Goal: Transaction & Acquisition: Purchase product/service

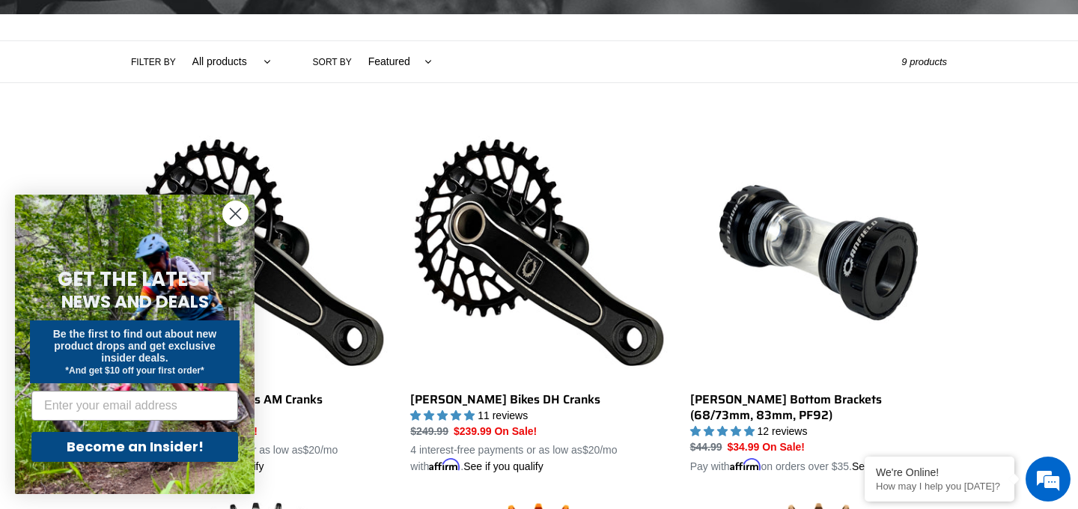
scroll to position [339, 0]
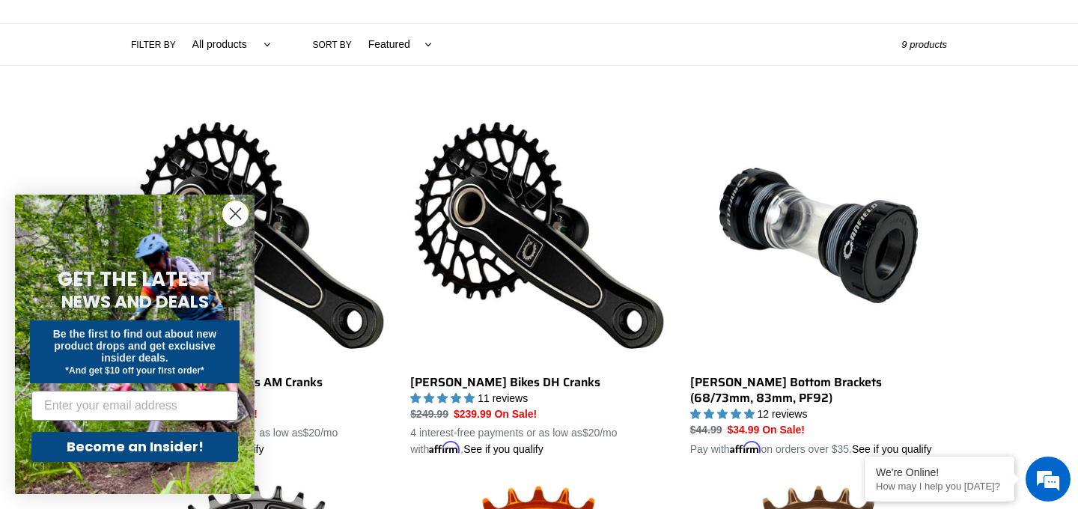
click at [234, 213] on icon "Close dialog" at bounding box center [236, 214] width 10 height 10
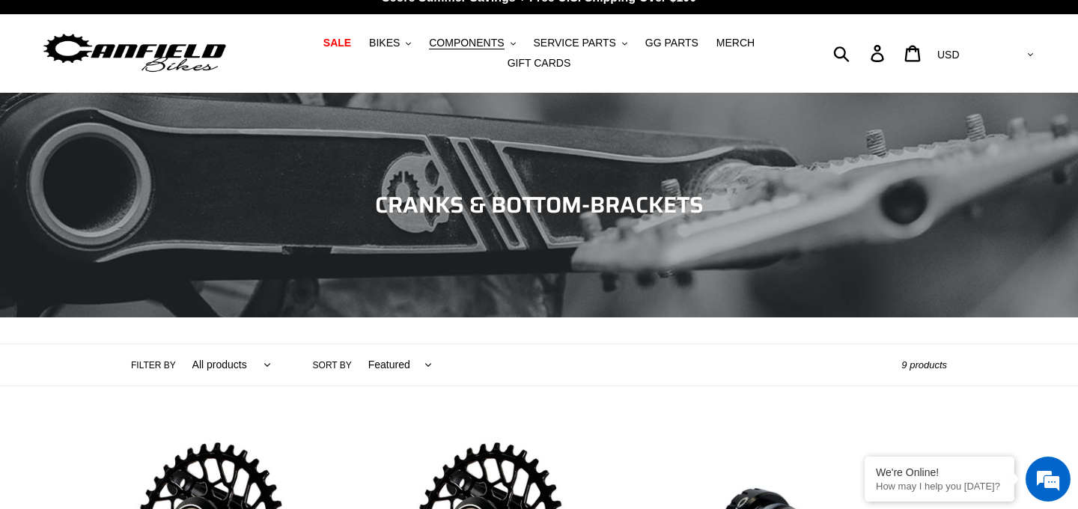
scroll to position [0, 0]
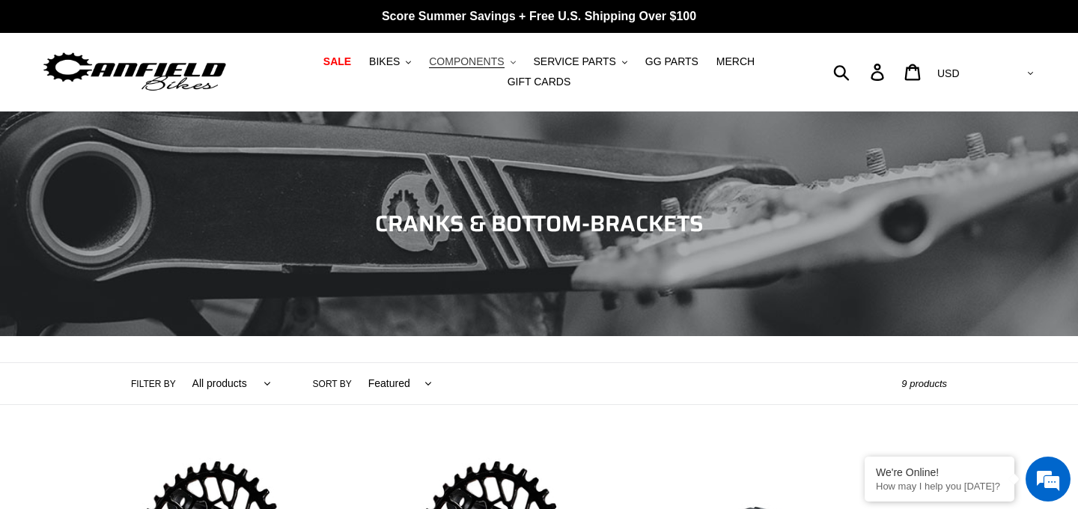
click at [437, 68] on span "COMPONENTS" at bounding box center [466, 61] width 75 height 13
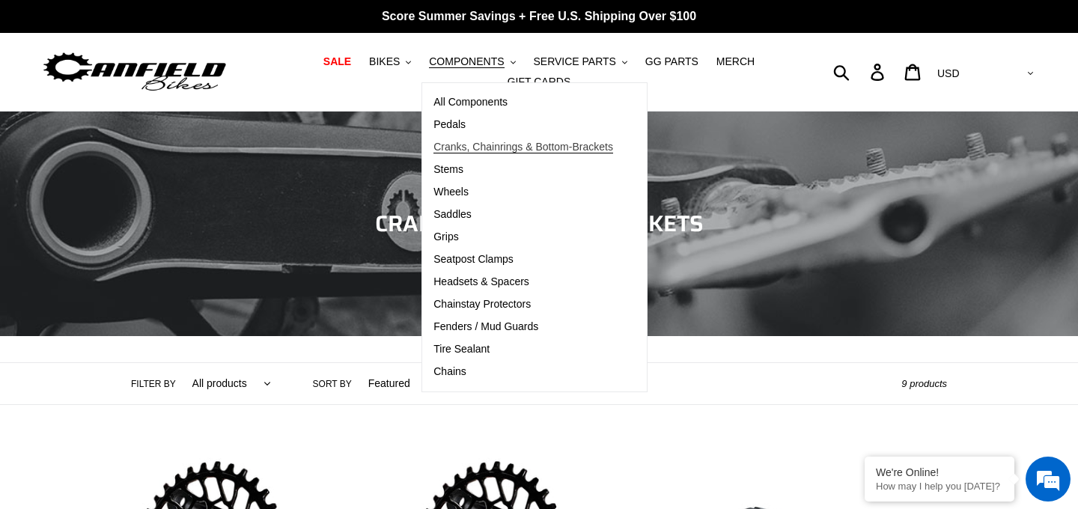
click at [434, 151] on span "Cranks, Chainrings & Bottom-Brackets" at bounding box center [524, 147] width 180 height 13
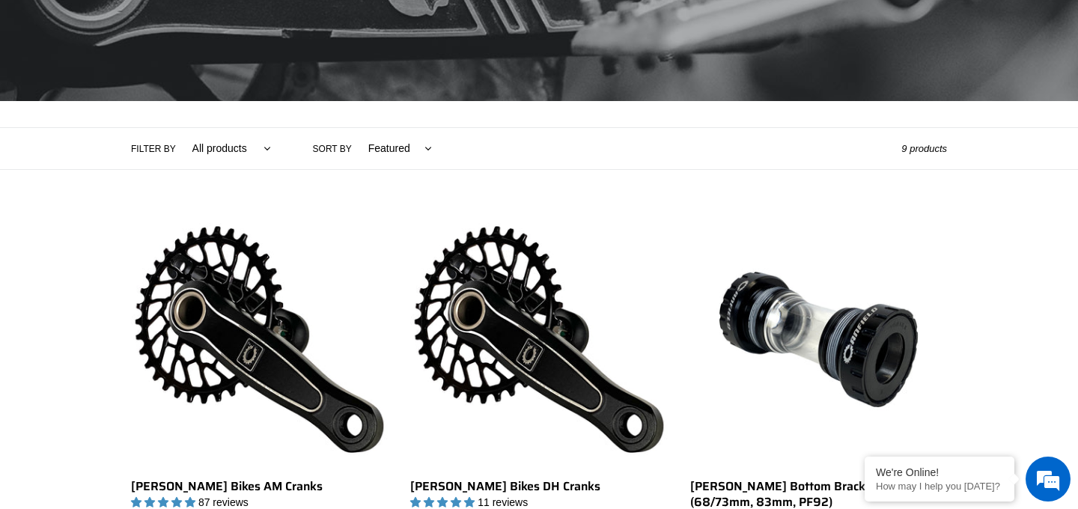
scroll to position [233, 0]
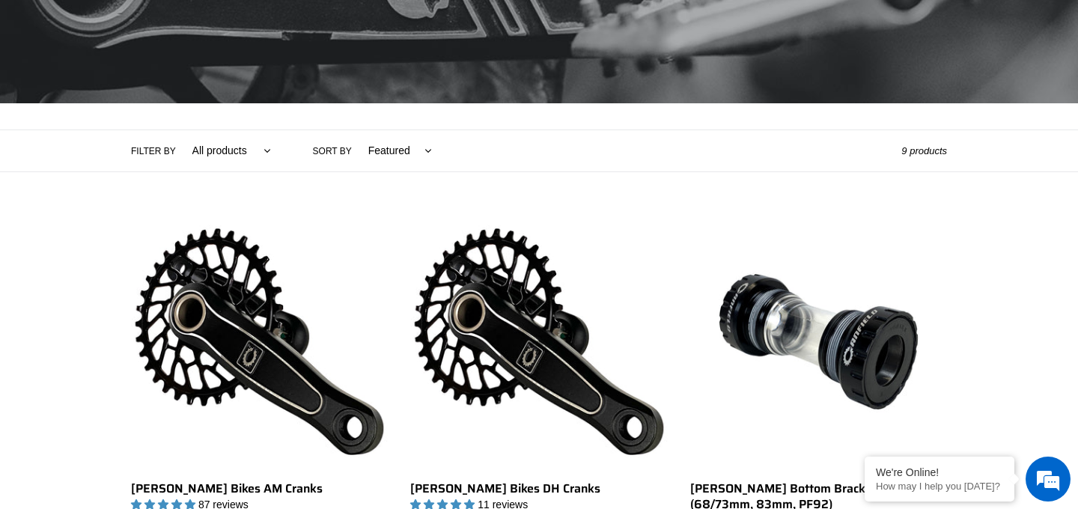
click at [385, 145] on select "Featured Best selling Alphabetically, A-Z Alphabetically, Z-A Price, low to hig…" at bounding box center [396, 150] width 83 height 41
select select "best-selling"
click at [355, 130] on select "Featured Best selling Alphabetically, A-Z Alphabetically, Z-A Price, low to hig…" at bounding box center [396, 150] width 83 height 41
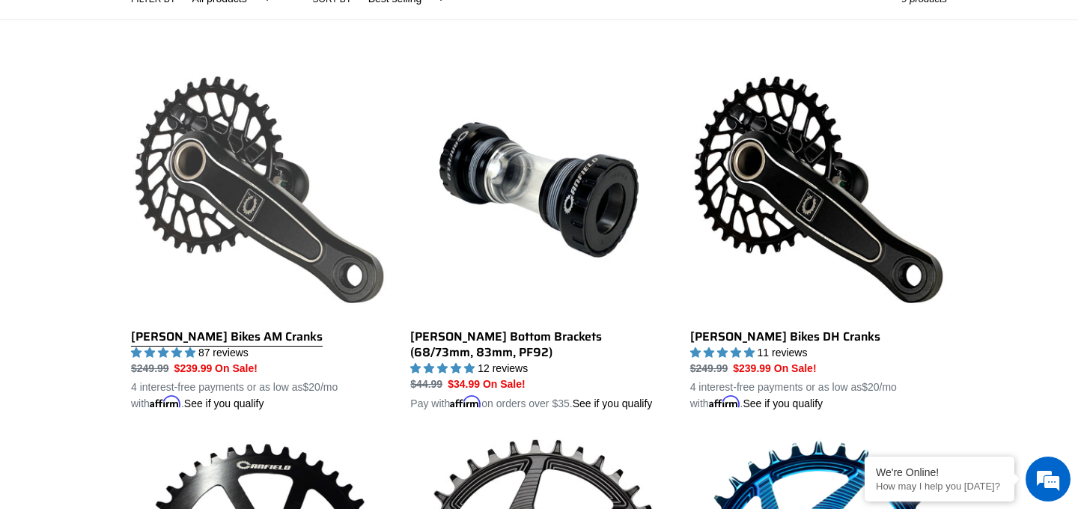
click at [211, 226] on link "[PERSON_NAME] Bikes AM Cranks" at bounding box center [259, 236] width 257 height 350
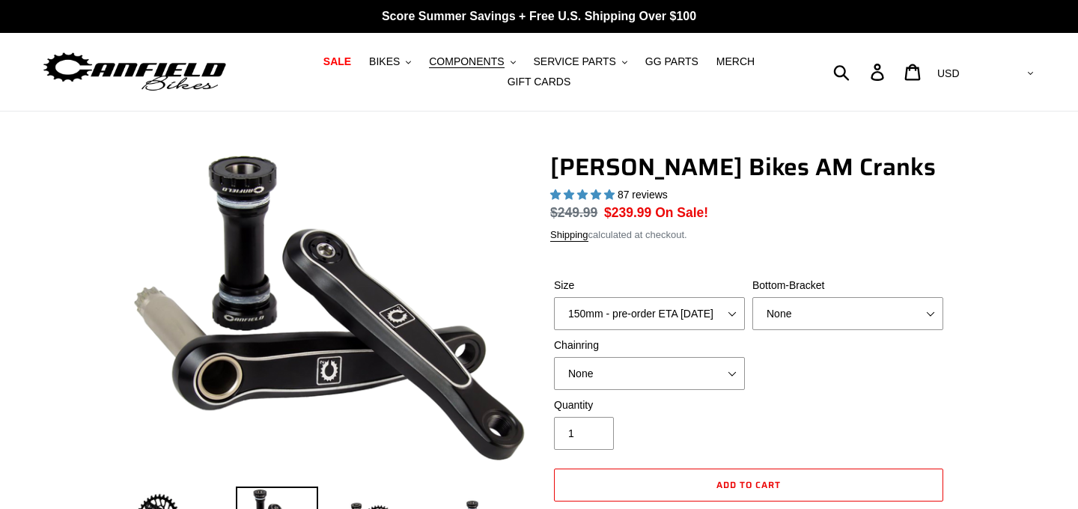
select select "highest-rating"
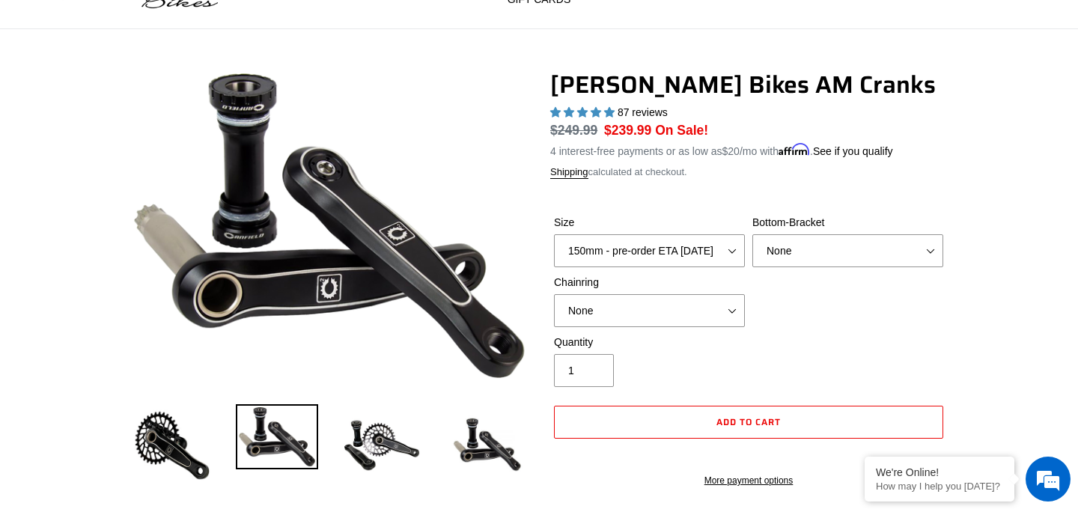
scroll to position [91, 0]
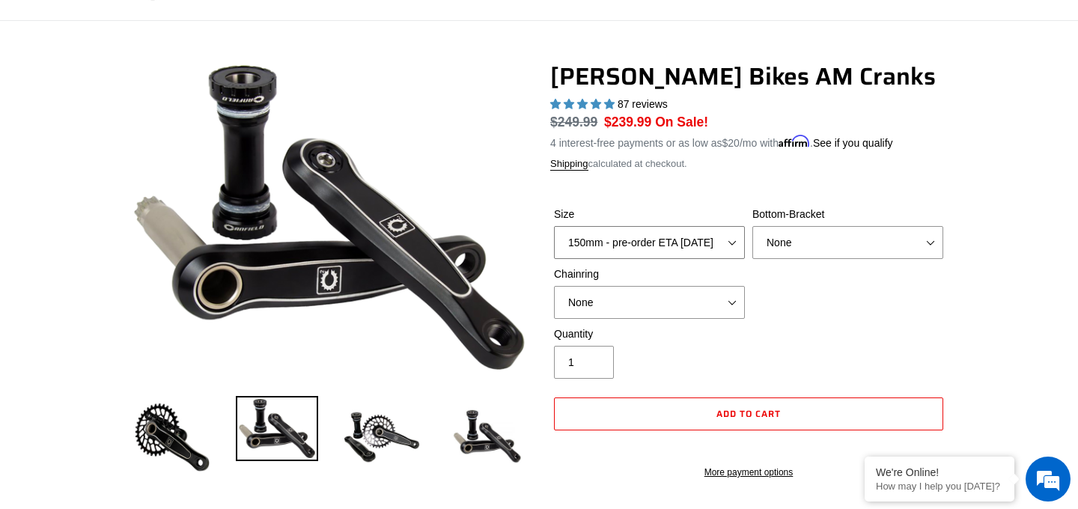
click at [652, 229] on select "150mm - pre-order ETA 9/30/25 155mm - pre-order ETA 9/30/25 160mm - pre-order E…" at bounding box center [649, 242] width 191 height 33
select select "165mm - pre-order ETA 9/30/25"
click at [554, 226] on select "150mm - pre-order ETA 9/30/25 155mm - pre-order ETA 9/30/25 160mm - pre-order E…" at bounding box center [649, 242] width 191 height 33
click at [929, 233] on select "None BSA Threaded 68/73mm Press Fit PF92" at bounding box center [847, 242] width 191 height 33
select select "BSA Threaded 68/73mm"
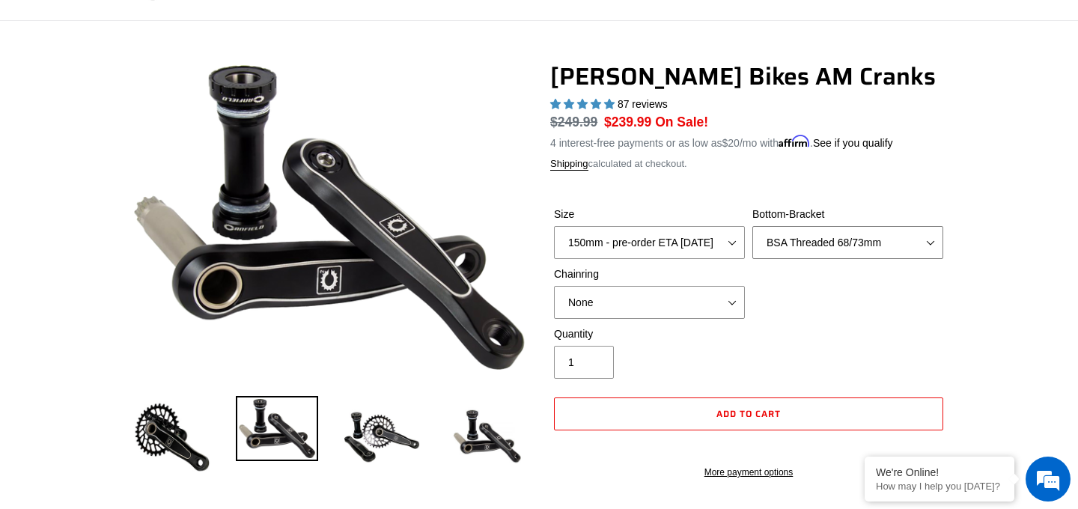
click at [752, 226] on select "None BSA Threaded 68/73mm Press Fit PF92" at bounding box center [847, 242] width 191 height 33
click at [733, 294] on select "None 30t Round (Boost 148) 30t Oval (Boost 148) 32t Round (Boost 148) 32t Oval …" at bounding box center [649, 302] width 191 height 33
click at [554, 286] on select "None 30t Round (Boost 148) 30t Oval (Boost 148) 32t Round (Boost 148) 32t Oval …" at bounding box center [649, 302] width 191 height 33
click at [717, 298] on select "None 30t Round (Boost 148) 30t Oval (Boost 148) 32t Round (Boost 148) 32t Oval …" at bounding box center [649, 302] width 191 height 33
click at [554, 286] on select "None 30t Round (Boost 148) 30t Oval (Boost 148) 32t Round (Boost 148) 32t Oval …" at bounding box center [649, 302] width 191 height 33
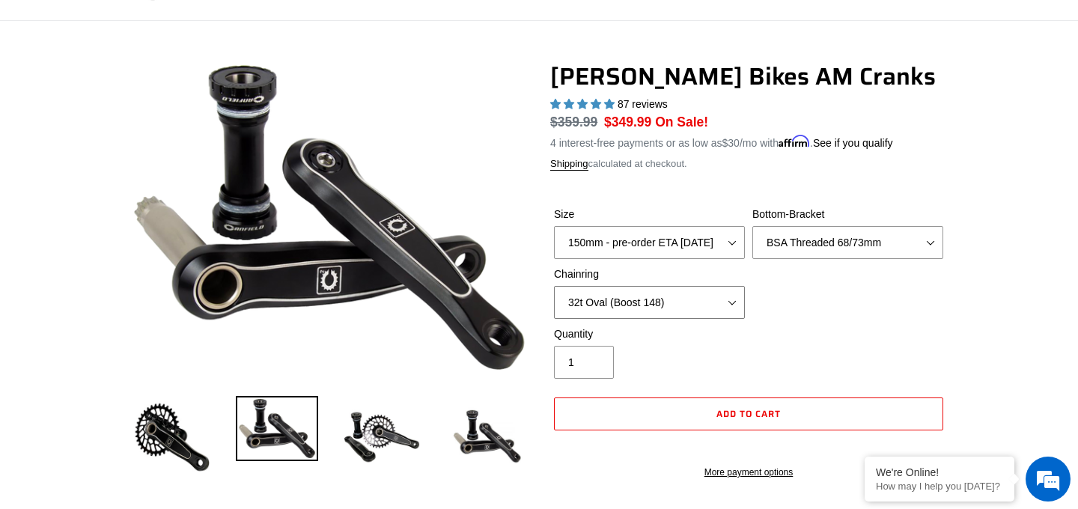
click at [717, 290] on select "None 30t Round (Boost 148) 30t Oval (Boost 148) 32t Round (Boost 148) 32t Oval …" at bounding box center [649, 302] width 191 height 33
click at [554, 286] on select "None 30t Round (Boost 148) 30t Oval (Boost 148) 32t Round (Boost 148) 32t Oval …" at bounding box center [649, 302] width 191 height 33
click at [714, 295] on select "None 30t Round (Boost 148) 30t Oval (Boost 148) 32t Round (Boost 148) 32t Oval …" at bounding box center [649, 302] width 191 height 33
select select "32t Oval (Boost 148)"
click at [554, 286] on select "None 30t Round (Boost 148) 30t Oval (Boost 148) 32t Round (Boost 148) 32t Oval …" at bounding box center [649, 302] width 191 height 33
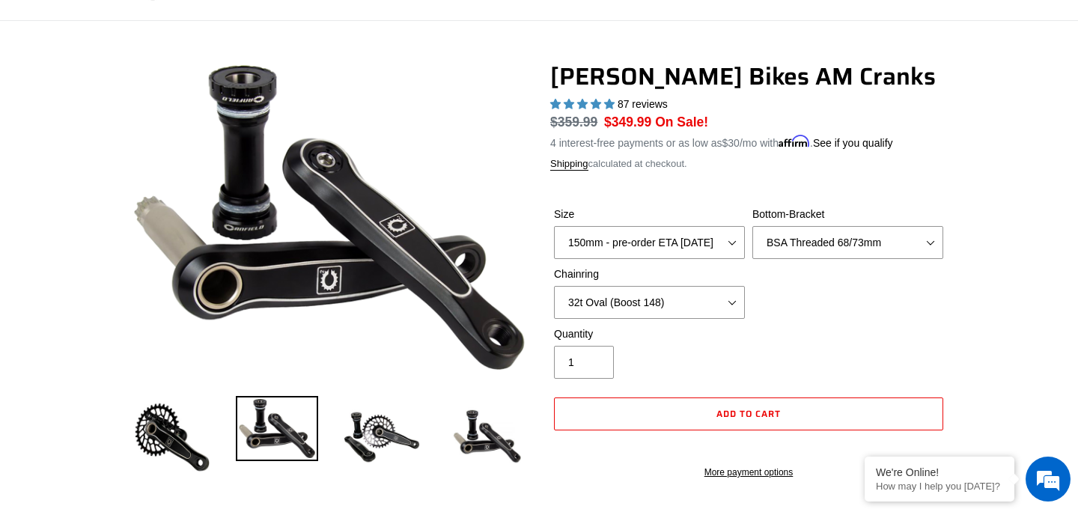
click at [806, 279] on div "Size 150mm - pre-order ETA 9/30/25 155mm - pre-order ETA 9/30/25 160mm - pre-or…" at bounding box center [748, 267] width 397 height 120
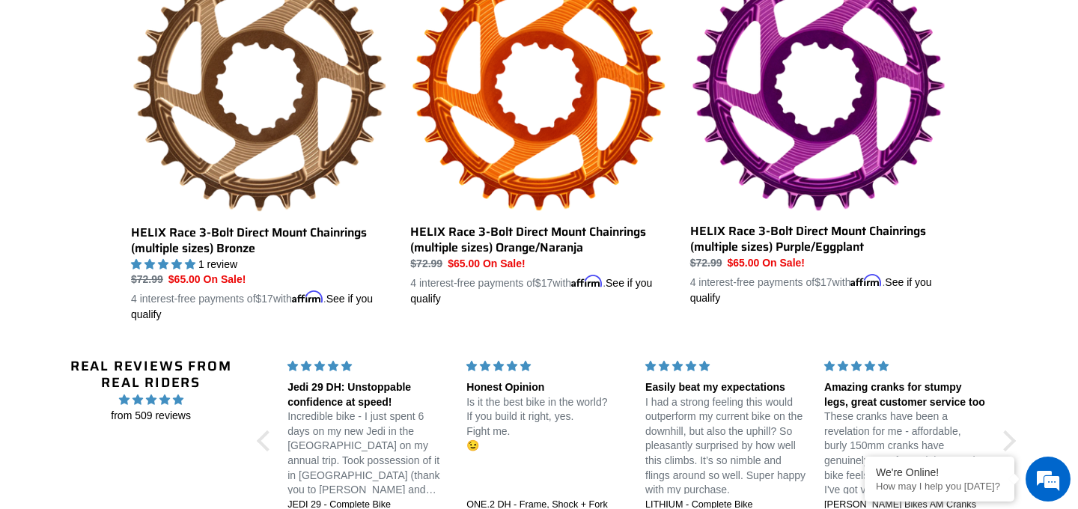
scroll to position [1262, 0]
